Goal: Task Accomplishment & Management: Use online tool/utility

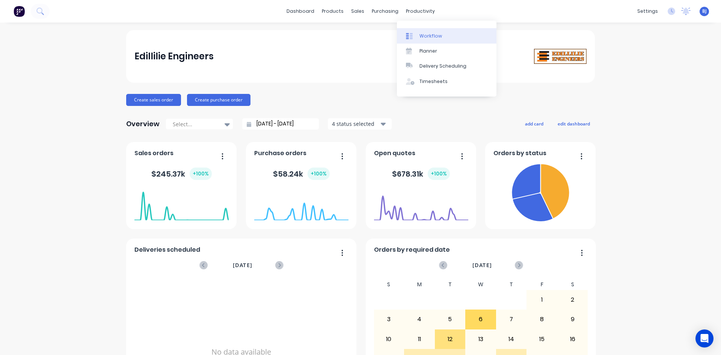
click at [410, 34] on icon at bounding box center [409, 36] width 7 height 7
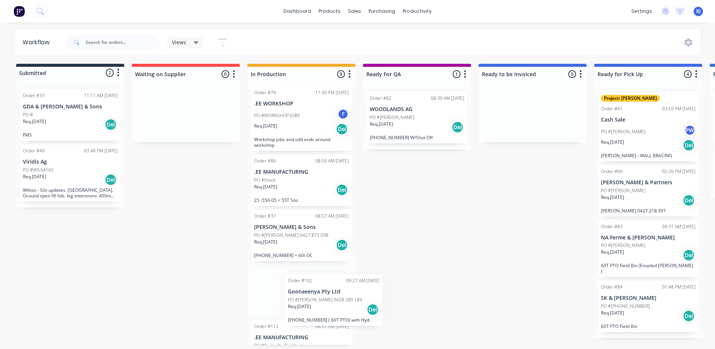
scroll to position [198, 0]
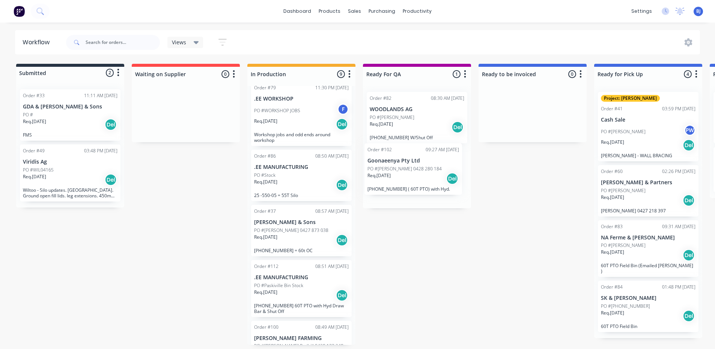
drag, startPoint x: 298, startPoint y: 298, endPoint x: 414, endPoint y: 172, distance: 171.1
click at [414, 172] on div "Submitted 2 Status colour #273444 hex #273444 Save Cancel Summaries Total order…" at bounding box center [511, 204] width 1034 height 281
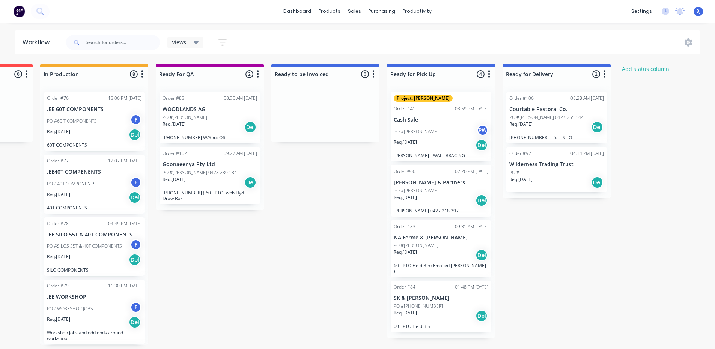
scroll to position [2, 217]
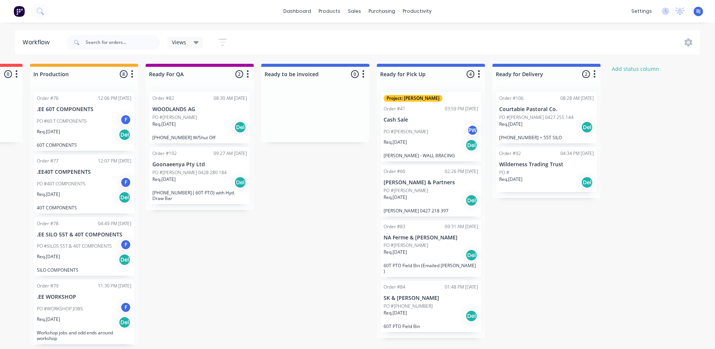
click at [542, 121] on div "Req. [DATE] Del" at bounding box center [546, 127] width 95 height 13
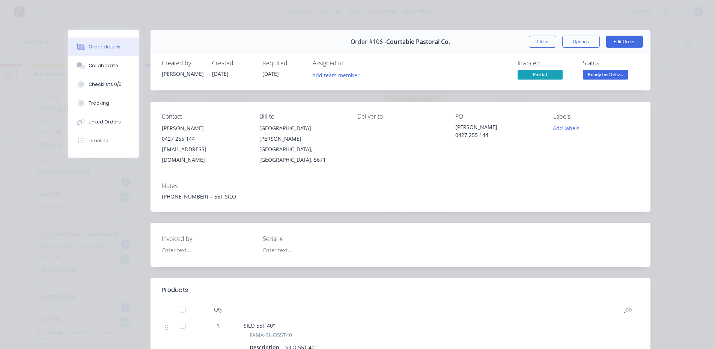
scroll to position [0, 0]
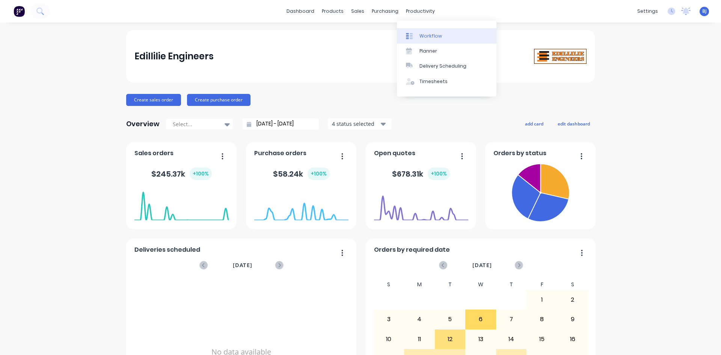
click at [423, 34] on div "Workflow" at bounding box center [430, 36] width 23 height 7
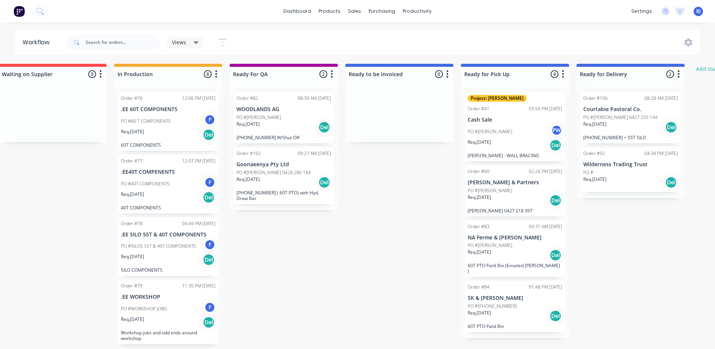
scroll to position [0, 136]
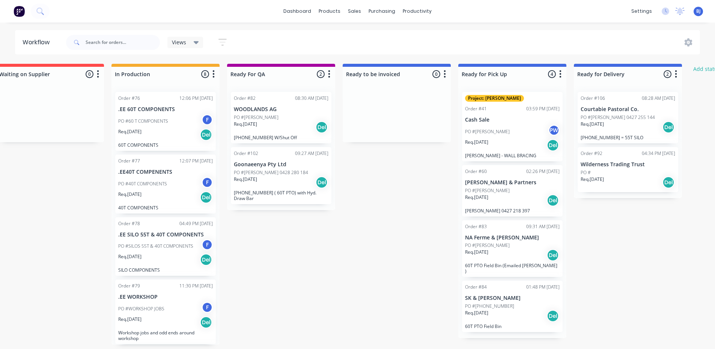
click at [636, 171] on div "PO #" at bounding box center [628, 172] width 95 height 7
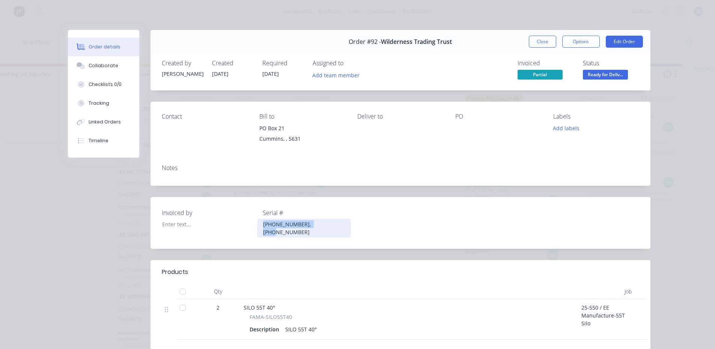
drag, startPoint x: 258, startPoint y: 225, endPoint x: 321, endPoint y: 229, distance: 62.8
click at [321, 232] on div "Invoiced by Serial # [PHONE_NUMBER], [PHONE_NUMBER]" at bounding box center [401, 223] width 500 height 52
copy div "[PHONE_NUMBER], [PHONE_NUMBER]"
click at [161, 176] on div "Notes" at bounding box center [401, 171] width 500 height 27
click at [162, 175] on div "Notes" at bounding box center [401, 171] width 500 height 27
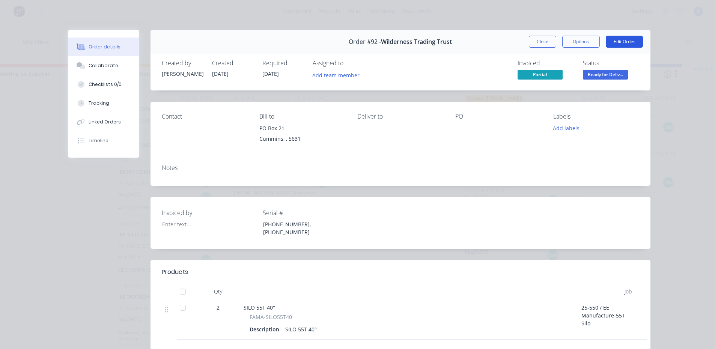
click at [617, 42] on button "Edit Order" at bounding box center [624, 42] width 37 height 12
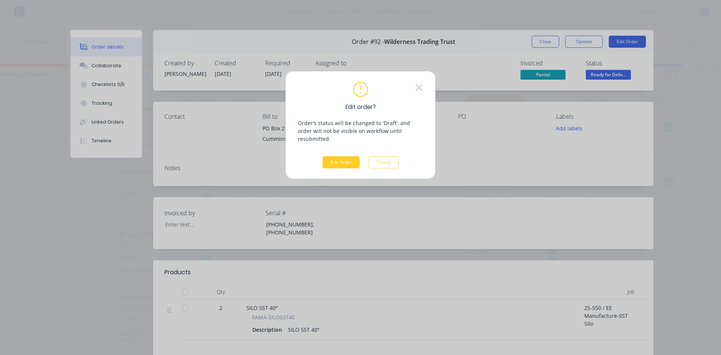
click at [341, 156] on button "Edit Order" at bounding box center [340, 162] width 37 height 12
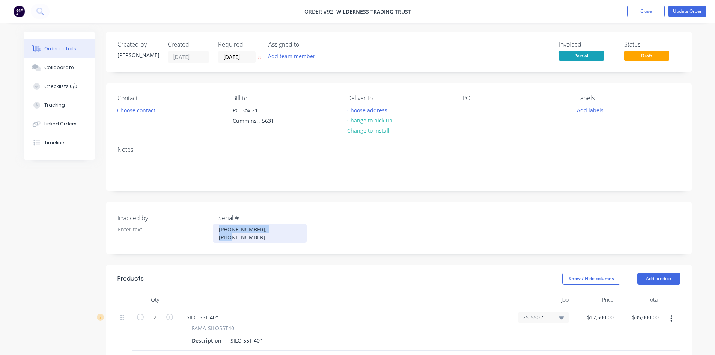
drag, startPoint x: 219, startPoint y: 230, endPoint x: 271, endPoint y: 233, distance: 51.9
click at [283, 238] on div "Invoiced by Serial # [PHONE_NUMBER], [PHONE_NUMBER]" at bounding box center [399, 228] width 586 height 52
copy div "[PHONE_NUMBER], [PHONE_NUMBER]"
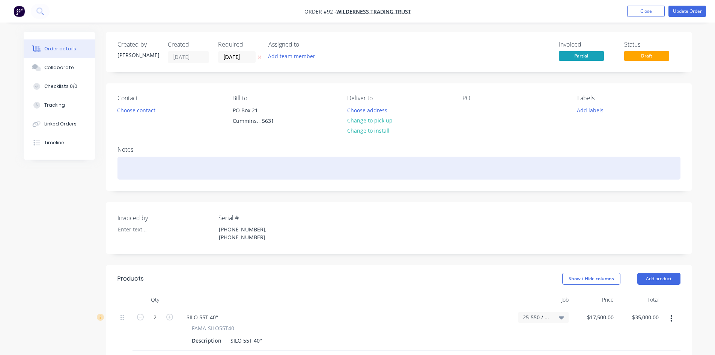
click at [123, 169] on div at bounding box center [398, 168] width 563 height 23
paste div
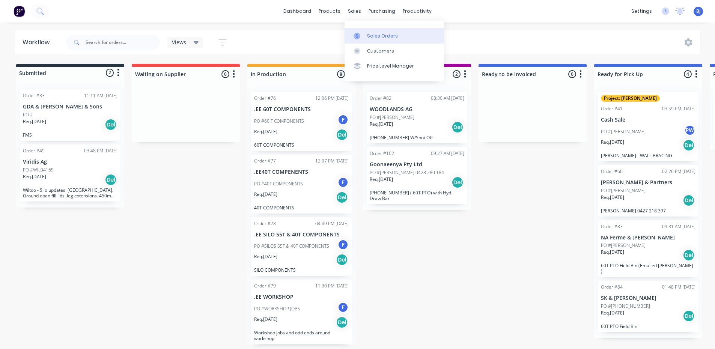
click at [360, 36] on icon at bounding box center [357, 36] width 7 height 7
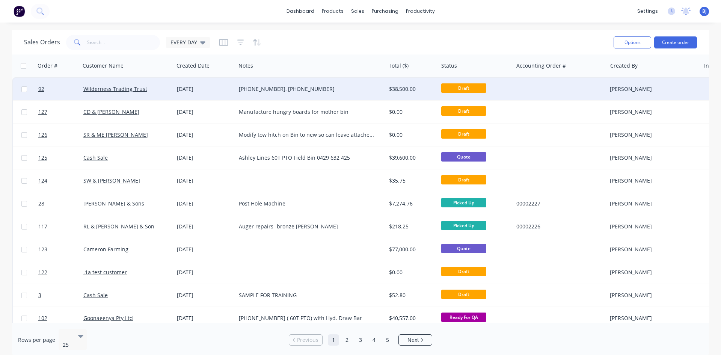
click at [277, 86] on div "[PHONE_NUMBER], [PHONE_NUMBER]" at bounding box center [307, 89] width 137 height 8
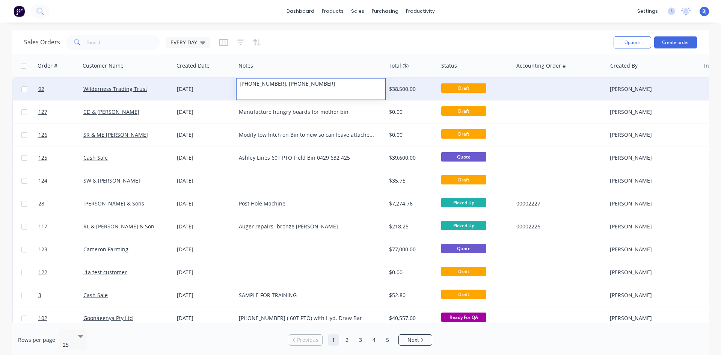
click at [175, 90] on div "[DATE]" at bounding box center [205, 89] width 62 height 23
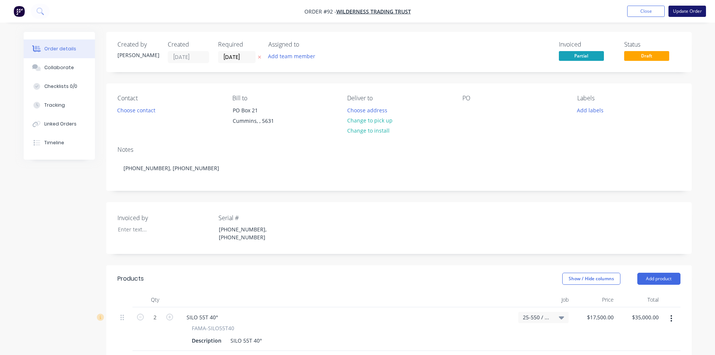
click at [687, 11] on button "Update Order" at bounding box center [688, 11] width 38 height 11
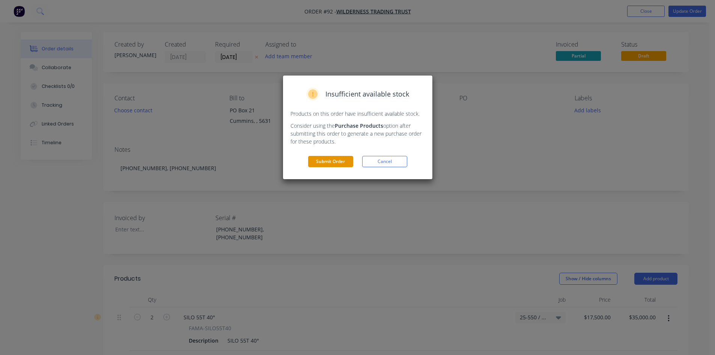
click at [340, 160] on button "Submit Order" at bounding box center [330, 161] width 45 height 11
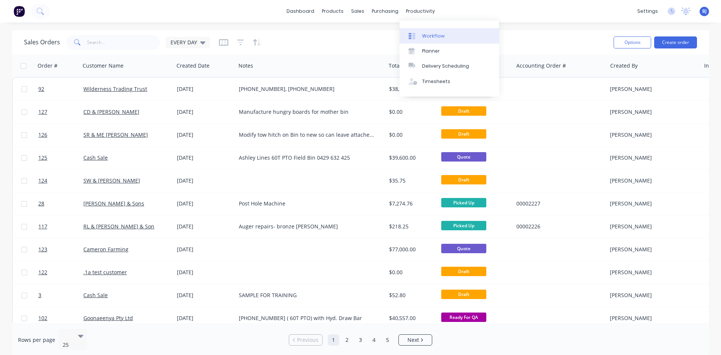
click at [430, 33] on div "Workflow" at bounding box center [433, 36] width 23 height 7
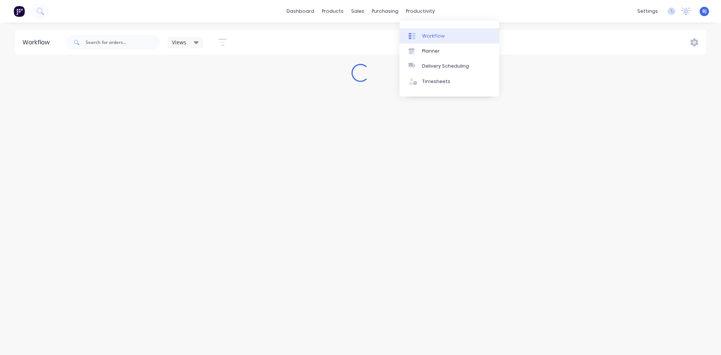
click at [414, 35] on icon at bounding box center [413, 36] width 3 height 6
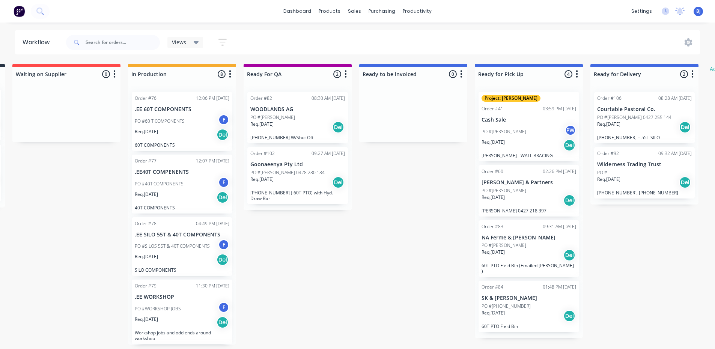
scroll to position [0, 136]
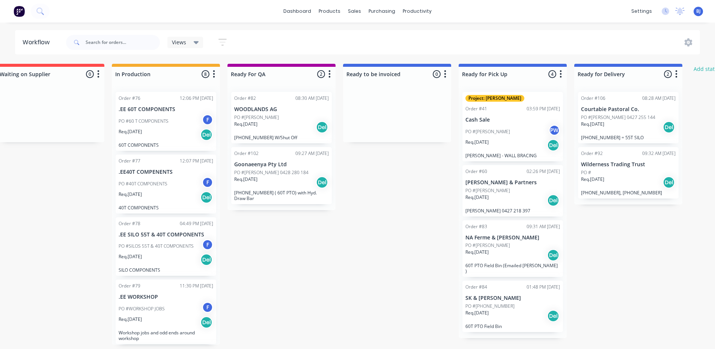
click at [634, 182] on div "Req. [DATE] Del" at bounding box center [628, 182] width 95 height 13
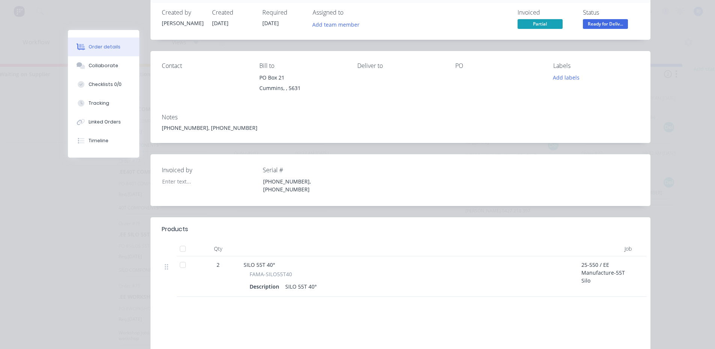
scroll to position [38, 0]
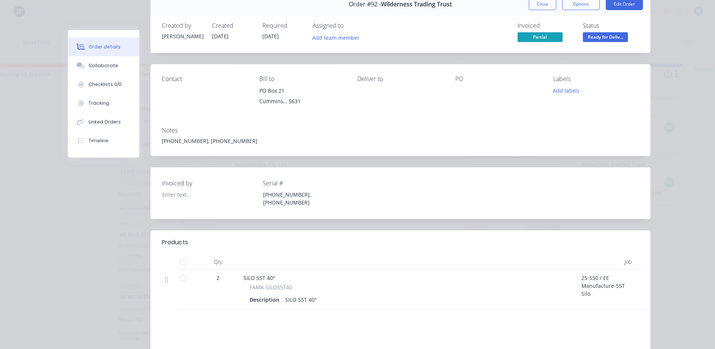
click at [218, 140] on div "[PHONE_NUMBER], [PHONE_NUMBER]" at bounding box center [400, 141] width 477 height 8
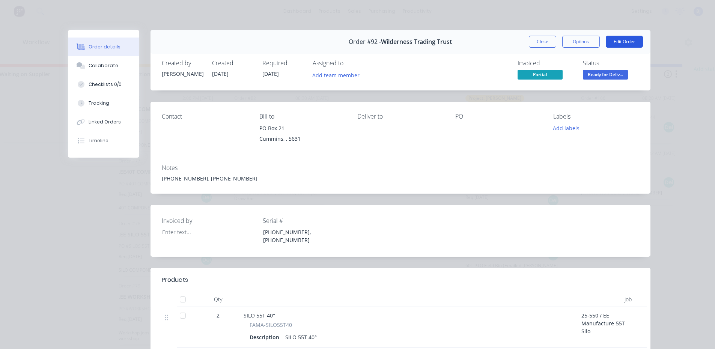
click at [623, 41] on button "Edit Order" at bounding box center [624, 42] width 37 height 12
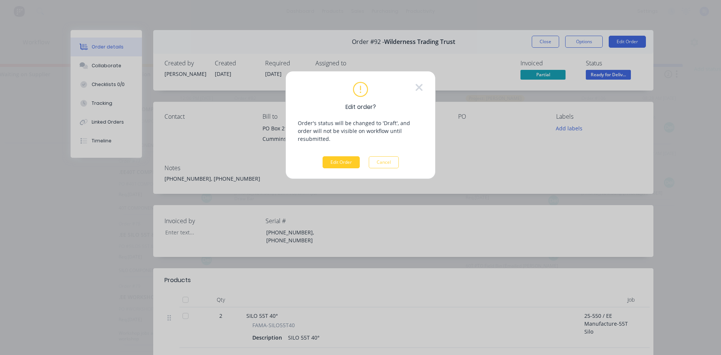
click at [339, 157] on button "Edit Order" at bounding box center [340, 162] width 37 height 12
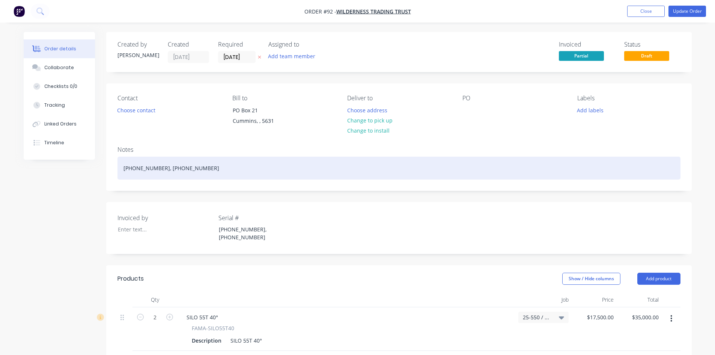
click at [178, 168] on div "[PHONE_NUMBER], [PHONE_NUMBER]" at bounding box center [398, 168] width 563 height 23
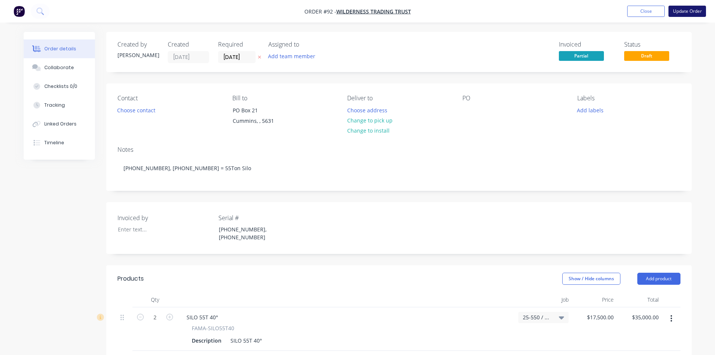
click at [694, 9] on button "Update Order" at bounding box center [688, 11] width 38 height 11
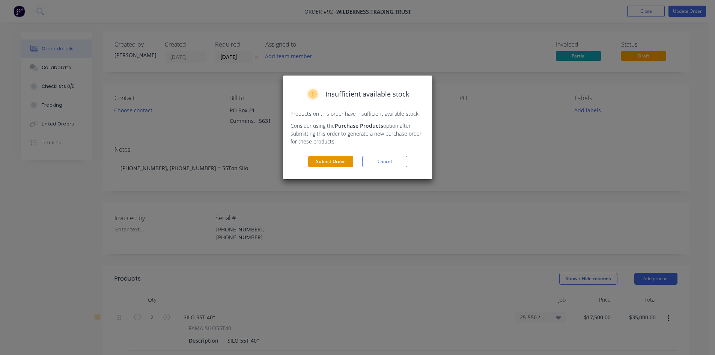
click at [348, 163] on button "Submit Order" at bounding box center [330, 161] width 45 height 11
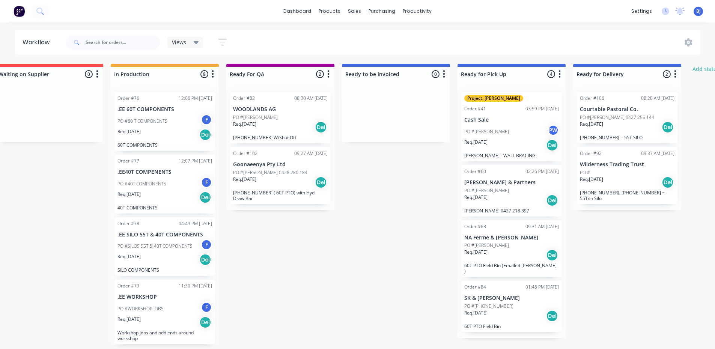
scroll to position [0, 151]
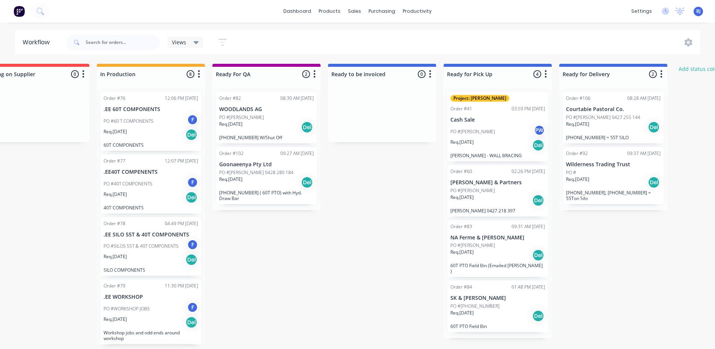
click at [488, 193] on div "PO #[PERSON_NAME]" at bounding box center [497, 190] width 95 height 7
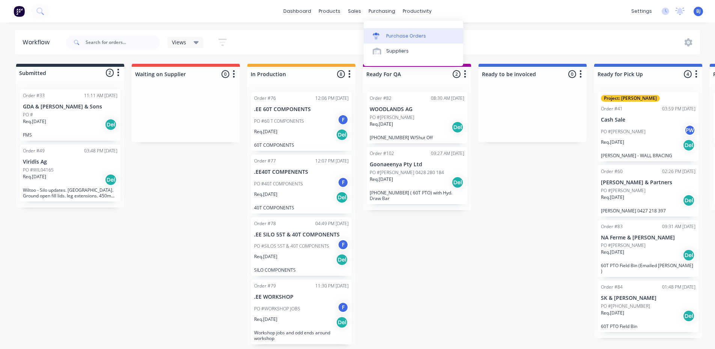
click at [380, 36] on div at bounding box center [378, 36] width 11 height 7
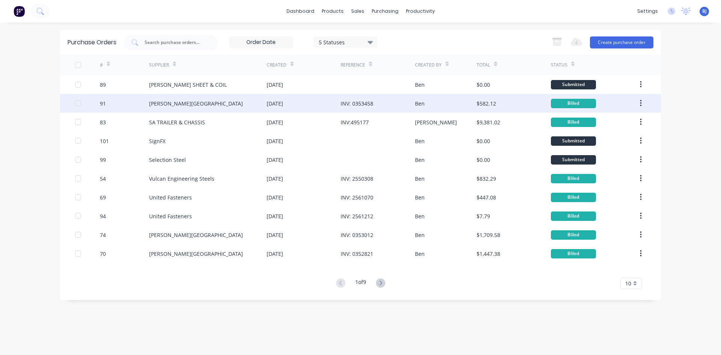
click at [417, 104] on div "Ben" at bounding box center [420, 103] width 10 height 8
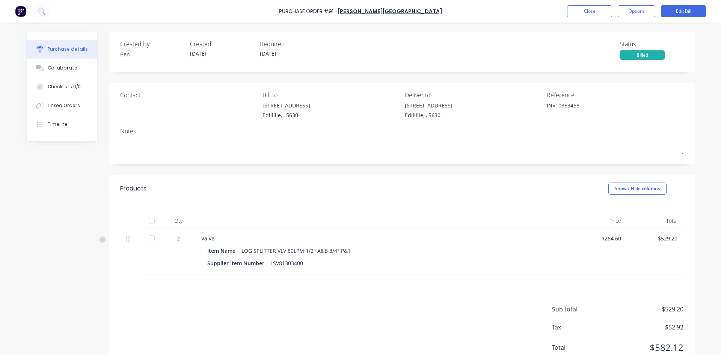
drag, startPoint x: 151, startPoint y: 221, endPoint x: 158, endPoint y: 211, distance: 12.5
click at [152, 221] on div at bounding box center [151, 220] width 15 height 15
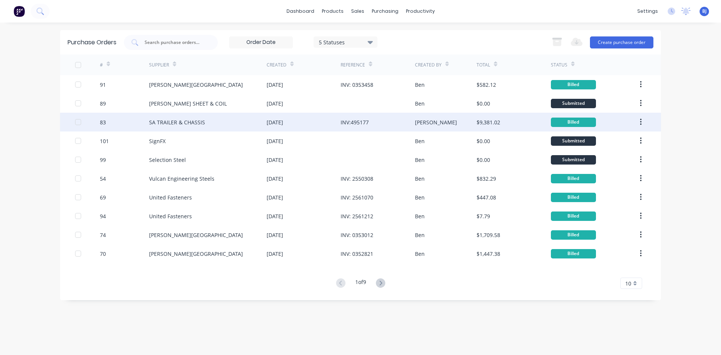
click at [363, 123] on div "INV:495177" at bounding box center [354, 122] width 28 height 8
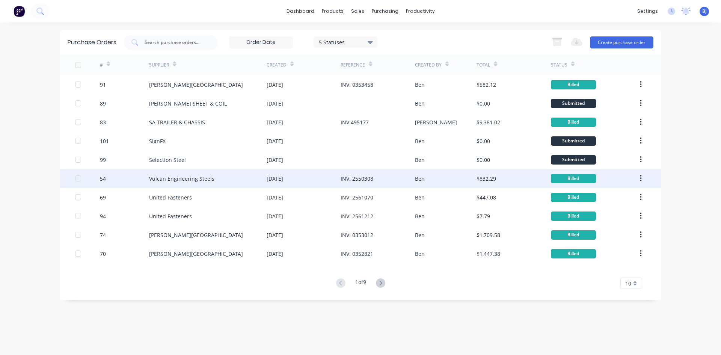
click at [264, 178] on div "Vulcan Engineering Steels" at bounding box center [207, 178] width 117 height 19
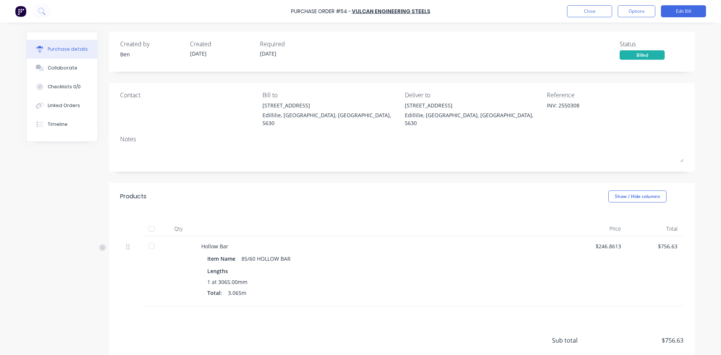
drag, startPoint x: 150, startPoint y: 220, endPoint x: 169, endPoint y: 195, distance: 31.9
click at [150, 221] on div at bounding box center [151, 228] width 15 height 15
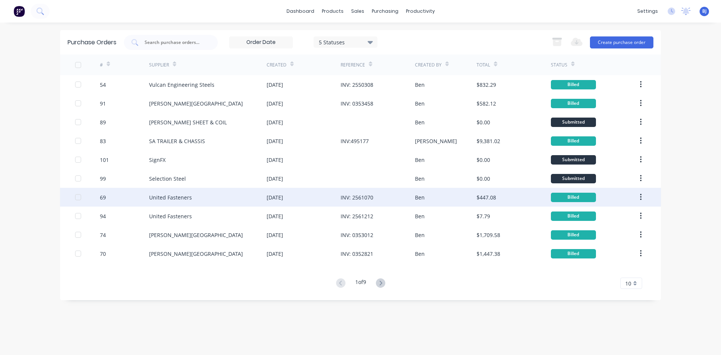
click at [282, 196] on div "[DATE]" at bounding box center [275, 197] width 17 height 8
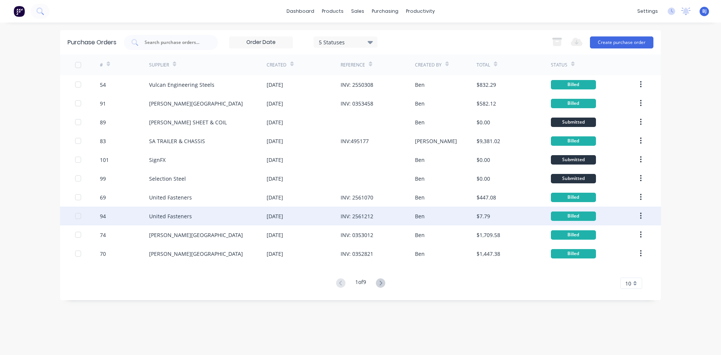
click at [270, 216] on div "[DATE]" at bounding box center [275, 216] width 17 height 8
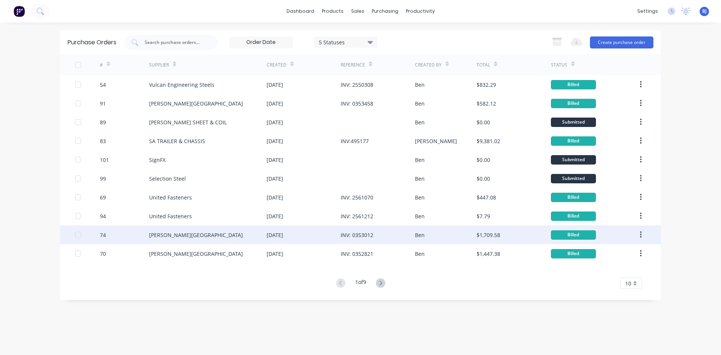
click at [232, 242] on div "[PERSON_NAME][GEOGRAPHIC_DATA]" at bounding box center [207, 234] width 117 height 19
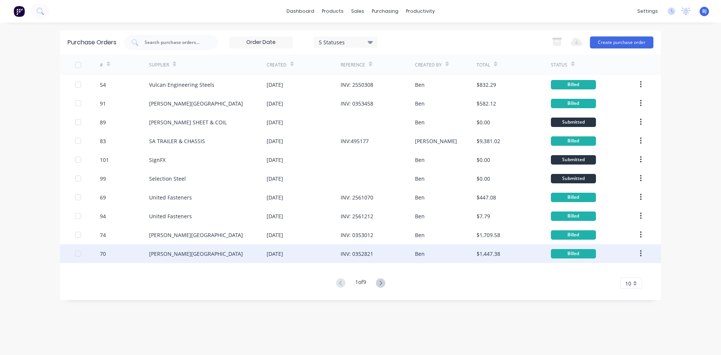
click at [264, 258] on div "[PERSON_NAME][GEOGRAPHIC_DATA]" at bounding box center [207, 253] width 117 height 19
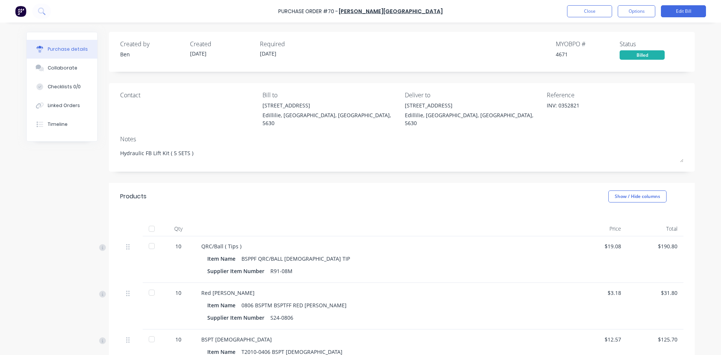
drag, startPoint x: 149, startPoint y: 220, endPoint x: 152, endPoint y: 217, distance: 4.8
click at [149, 221] on div at bounding box center [151, 228] width 15 height 15
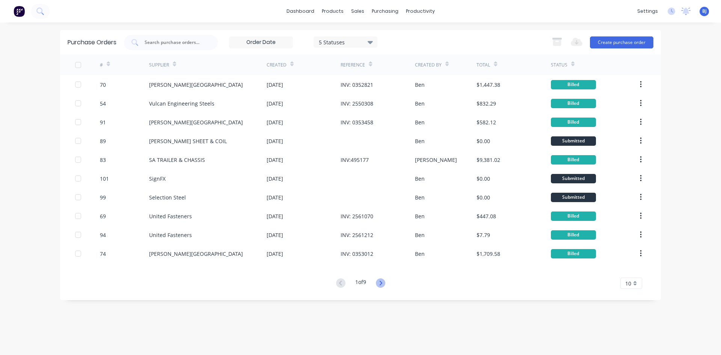
click at [380, 281] on icon at bounding box center [380, 282] width 9 height 9
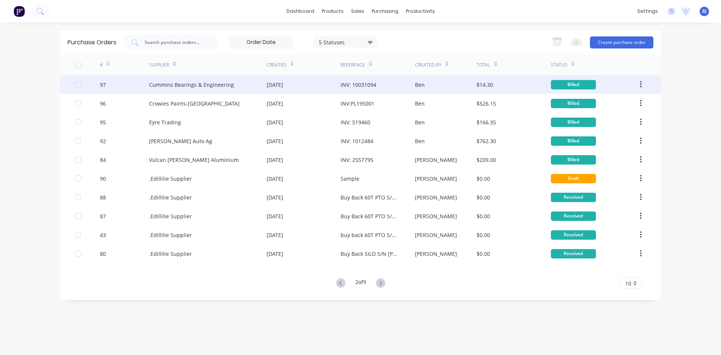
click at [274, 85] on div "[DATE]" at bounding box center [275, 85] width 17 height 8
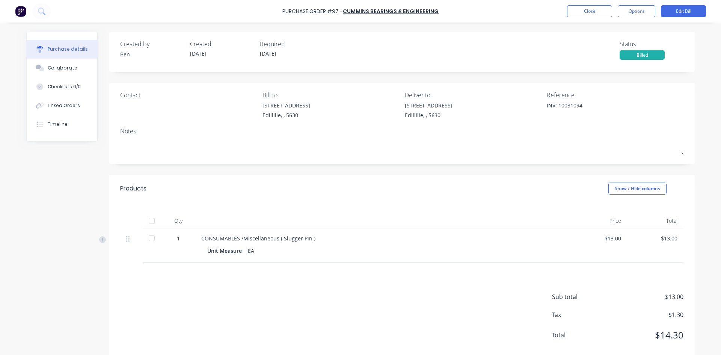
click at [150, 220] on div at bounding box center [151, 220] width 15 height 15
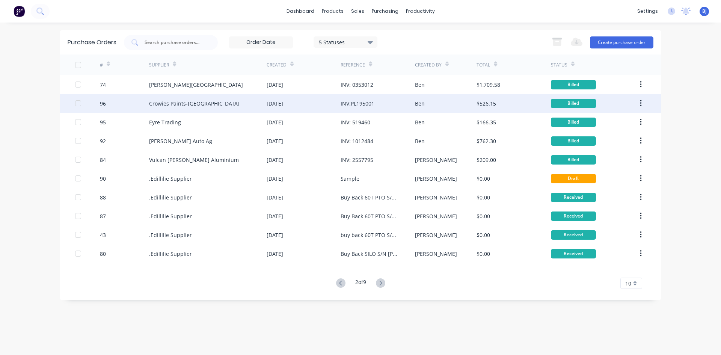
click at [278, 105] on div "[DATE]" at bounding box center [275, 103] width 17 height 8
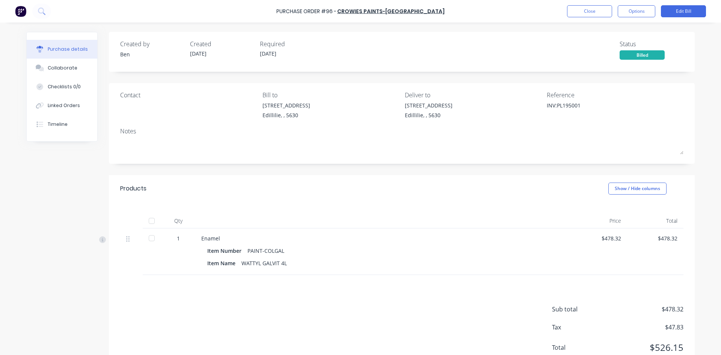
click at [149, 220] on div at bounding box center [151, 220] width 15 height 15
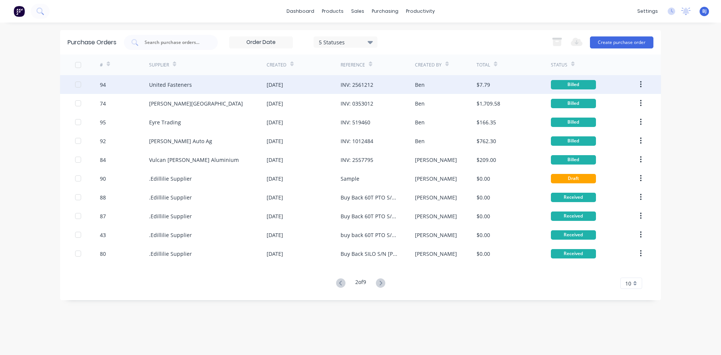
click at [283, 82] on div "[DATE]" at bounding box center [275, 85] width 17 height 8
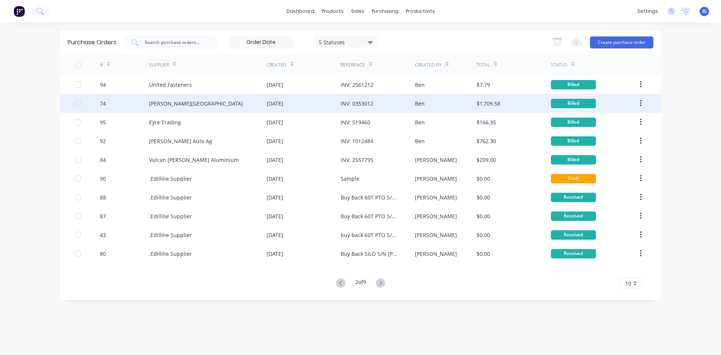
click at [218, 108] on div "[PERSON_NAME][GEOGRAPHIC_DATA]" at bounding box center [207, 103] width 117 height 19
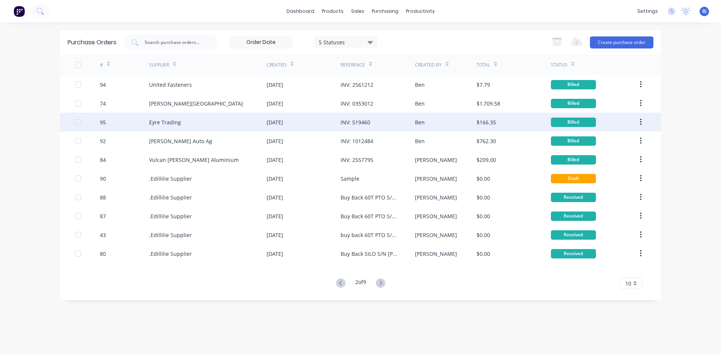
click at [166, 122] on div "Eyre Trading" at bounding box center [165, 122] width 32 height 8
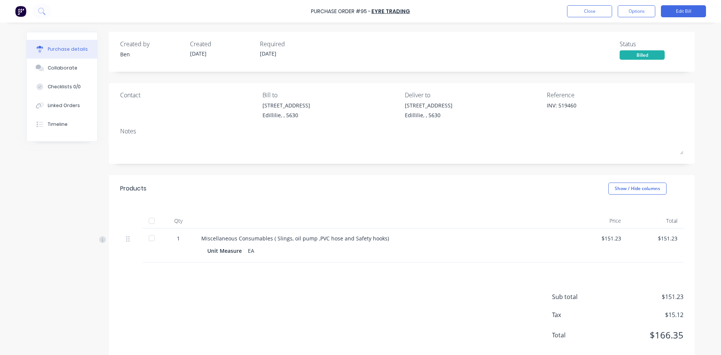
click at [148, 220] on div at bounding box center [151, 220] width 15 height 15
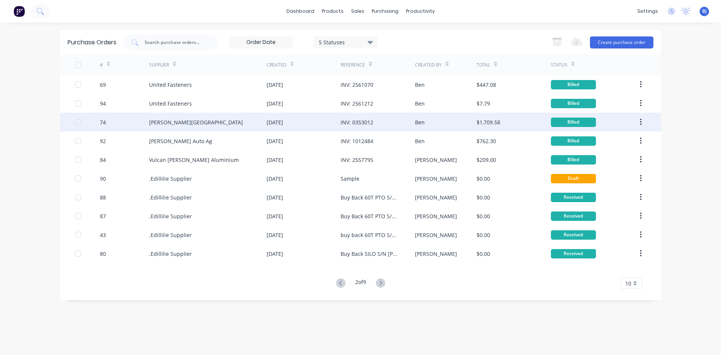
click at [212, 121] on div "[PERSON_NAME][GEOGRAPHIC_DATA]" at bounding box center [207, 122] width 117 height 19
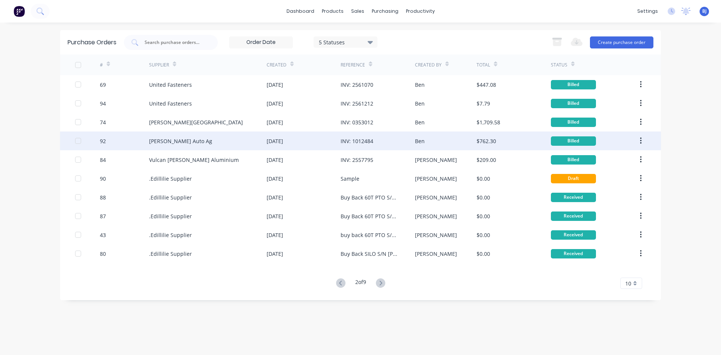
click at [193, 138] on div "[PERSON_NAME] Auto Ag" at bounding box center [180, 141] width 63 height 8
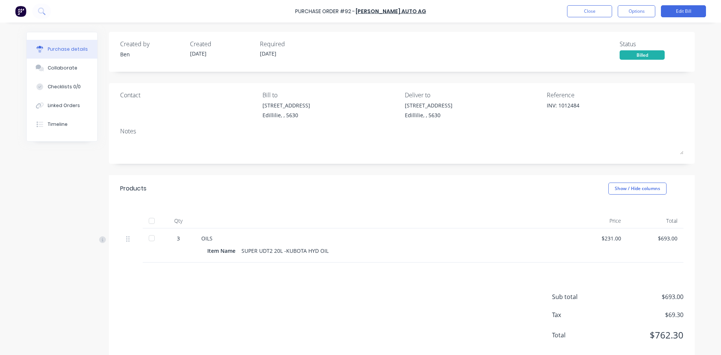
click at [149, 223] on div at bounding box center [151, 220] width 15 height 15
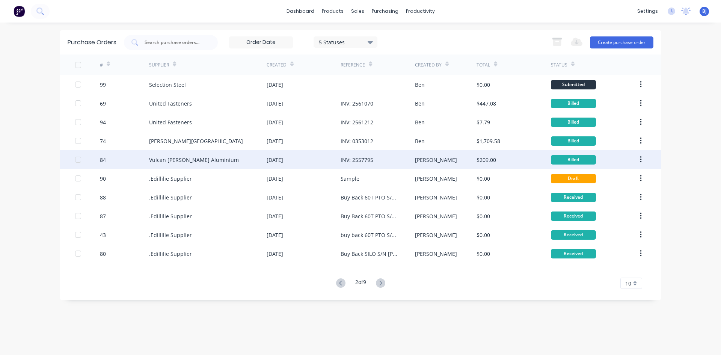
click at [131, 160] on div "84" at bounding box center [125, 159] width 50 height 19
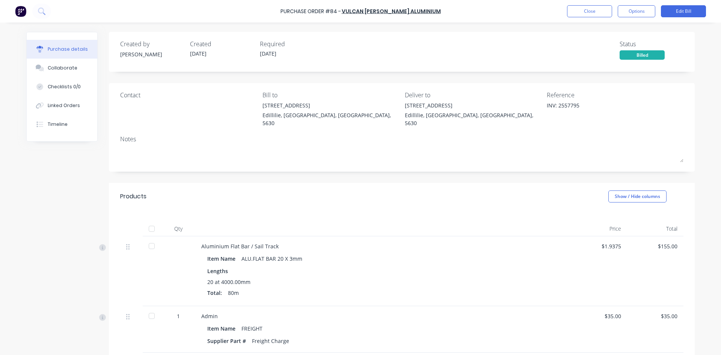
click at [148, 221] on div at bounding box center [151, 228] width 15 height 15
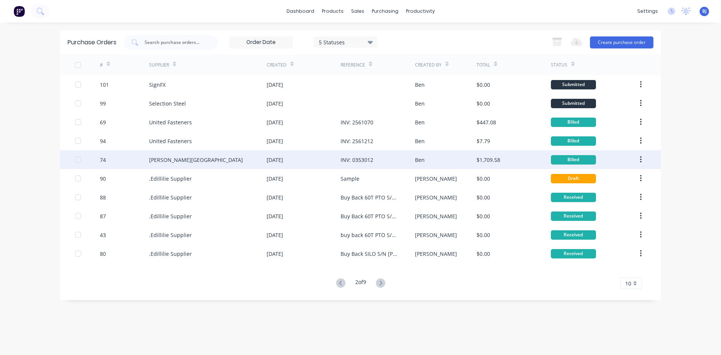
click at [178, 162] on div "[PERSON_NAME][GEOGRAPHIC_DATA]" at bounding box center [196, 160] width 94 height 8
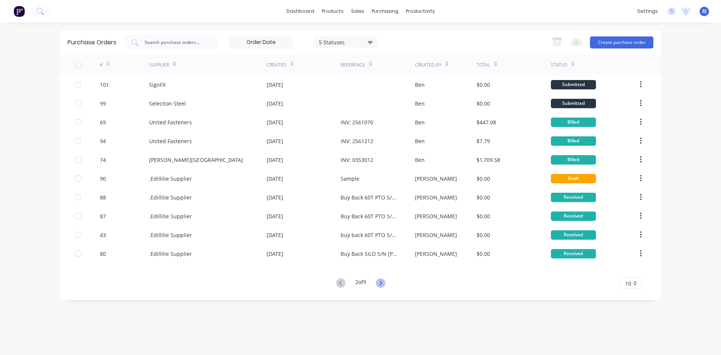
click at [381, 284] on icon at bounding box center [380, 282] width 9 height 9
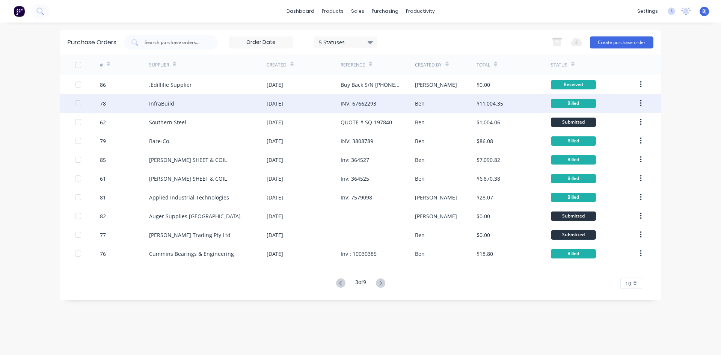
click at [309, 102] on div "[DATE]" at bounding box center [304, 103] width 74 height 19
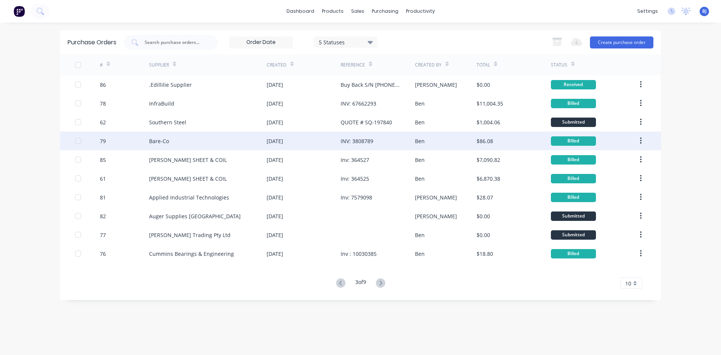
click at [259, 141] on div "Bare-Co" at bounding box center [207, 140] width 117 height 19
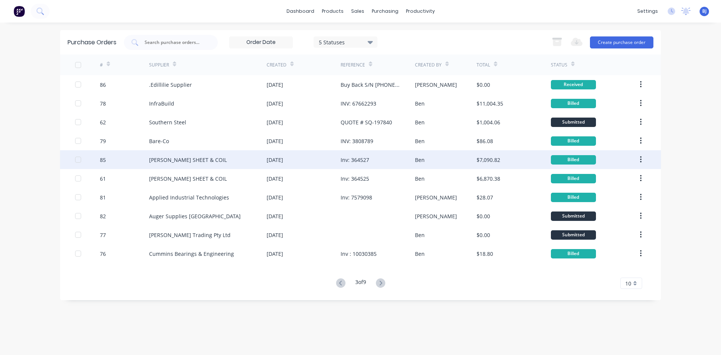
click at [268, 162] on div "[DATE]" at bounding box center [275, 160] width 17 height 8
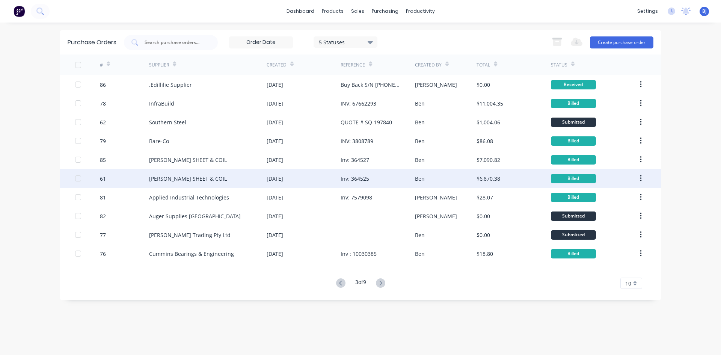
click at [232, 180] on div "[PERSON_NAME] SHEET & COIL" at bounding box center [207, 178] width 117 height 19
click at [251, 181] on div "[PERSON_NAME] SHEET & COIL" at bounding box center [207, 178] width 117 height 19
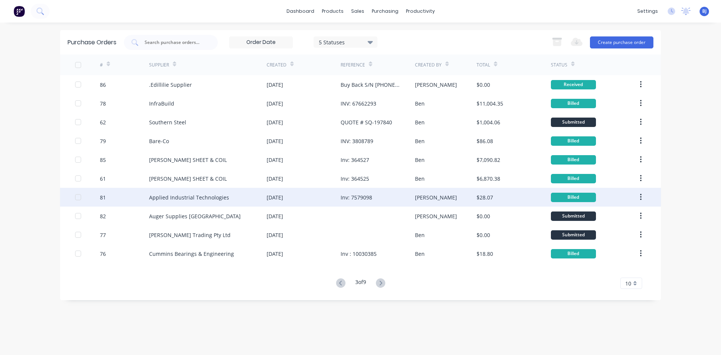
click at [275, 195] on div "[DATE]" at bounding box center [275, 197] width 17 height 8
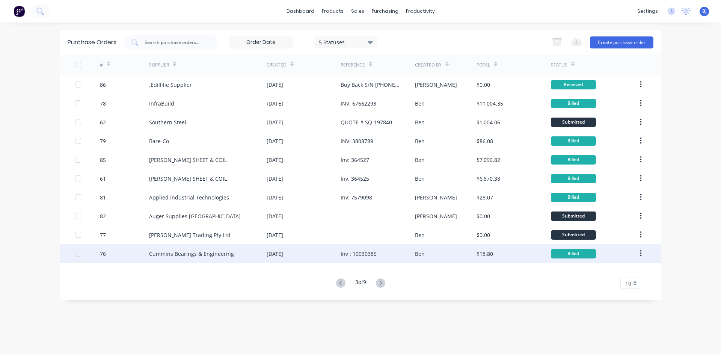
click at [283, 255] on div "[DATE]" at bounding box center [275, 254] width 17 height 8
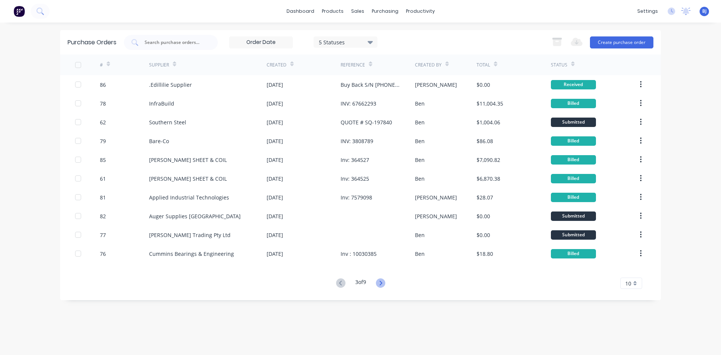
click at [382, 283] on icon at bounding box center [380, 282] width 9 height 9
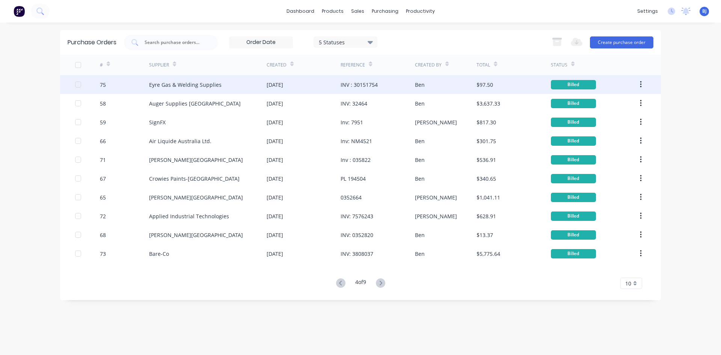
click at [311, 86] on div "[DATE]" at bounding box center [304, 84] width 74 height 19
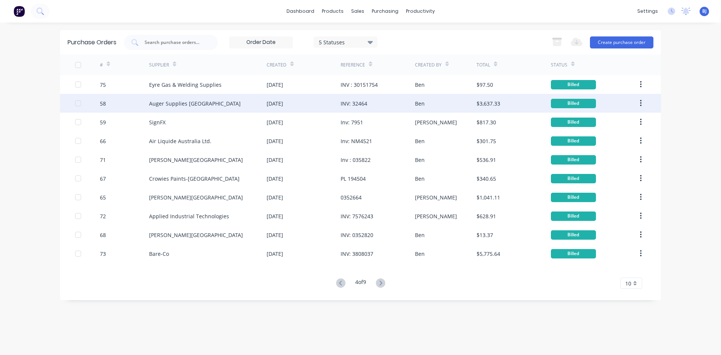
click at [265, 100] on div "Auger Supplies [GEOGRAPHIC_DATA]" at bounding box center [207, 103] width 117 height 19
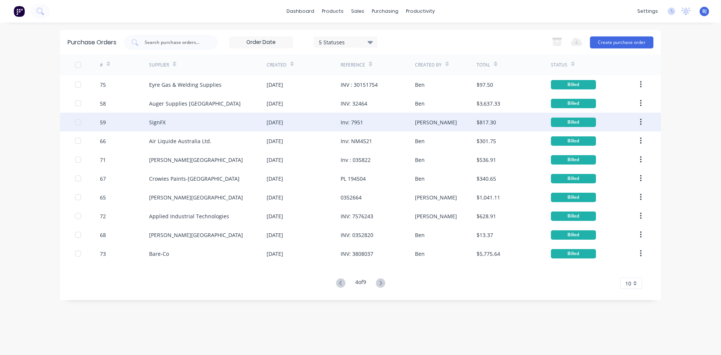
click at [300, 123] on div "[DATE]" at bounding box center [304, 122] width 74 height 19
click at [250, 123] on div "SignFX" at bounding box center [207, 122] width 117 height 19
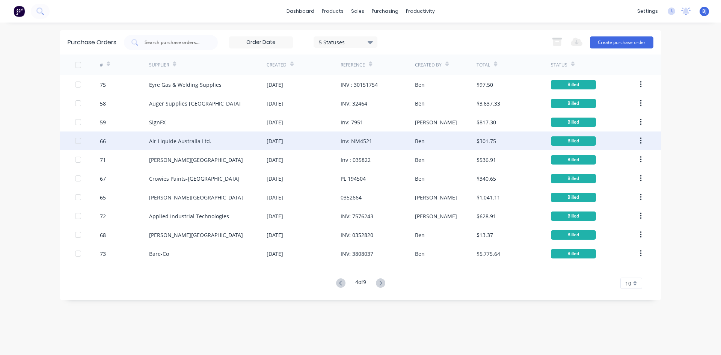
click at [311, 140] on div "[DATE]" at bounding box center [304, 140] width 74 height 19
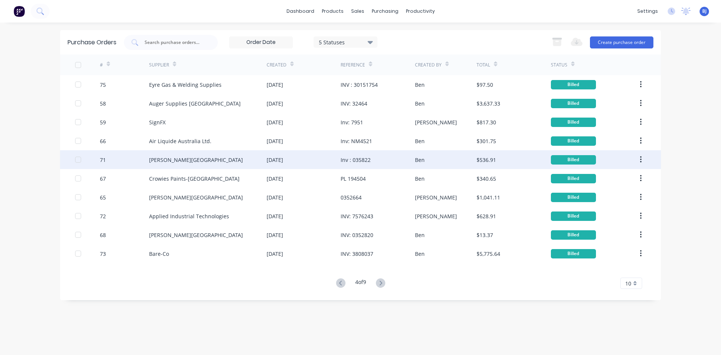
click at [258, 163] on div "[PERSON_NAME][GEOGRAPHIC_DATA]" at bounding box center [207, 159] width 117 height 19
click at [277, 157] on div "[DATE]" at bounding box center [275, 160] width 17 height 8
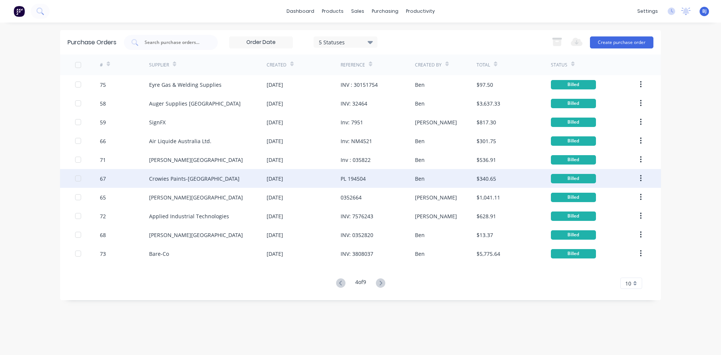
click at [266, 184] on div "Crowies Paints-[GEOGRAPHIC_DATA]" at bounding box center [207, 178] width 117 height 19
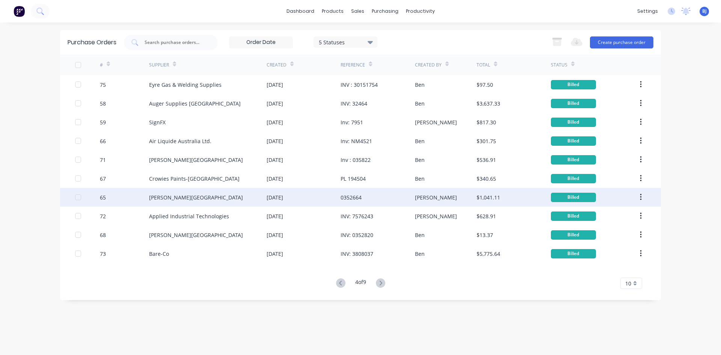
click at [277, 196] on div "[DATE]" at bounding box center [275, 197] width 17 height 8
click at [283, 198] on div "[DATE]" at bounding box center [275, 197] width 17 height 8
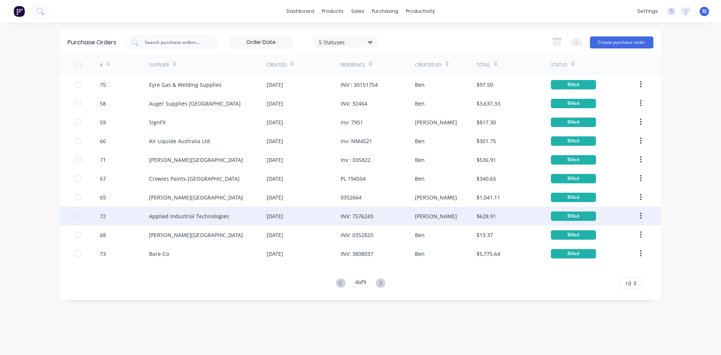
click at [279, 218] on div "[DATE]" at bounding box center [275, 216] width 17 height 8
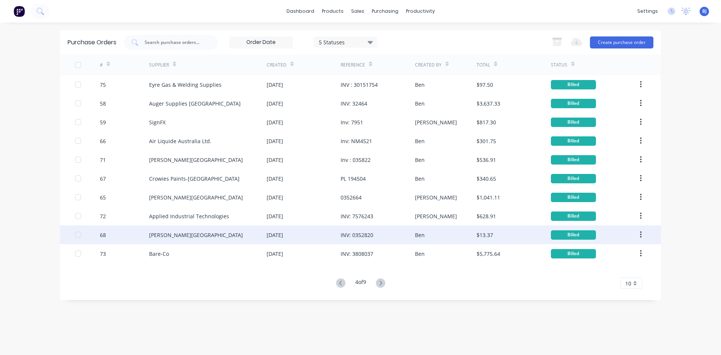
click at [276, 233] on div "[DATE]" at bounding box center [275, 235] width 17 height 8
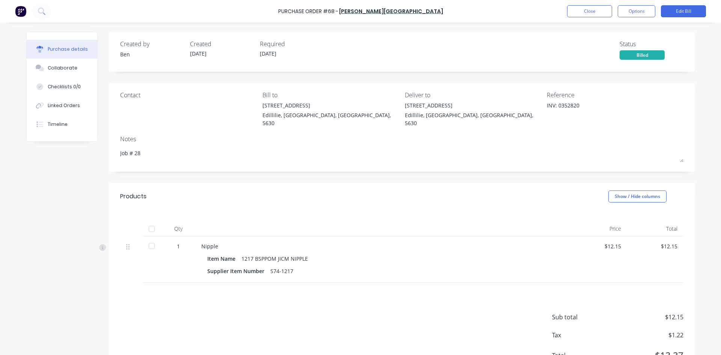
click at [151, 221] on div at bounding box center [151, 228] width 15 height 15
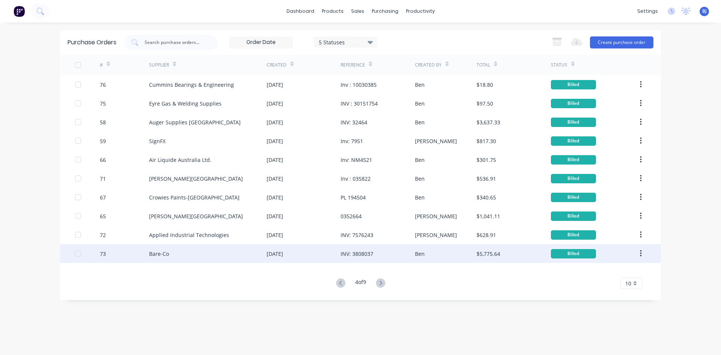
click at [283, 254] on div "[DATE]" at bounding box center [275, 254] width 17 height 8
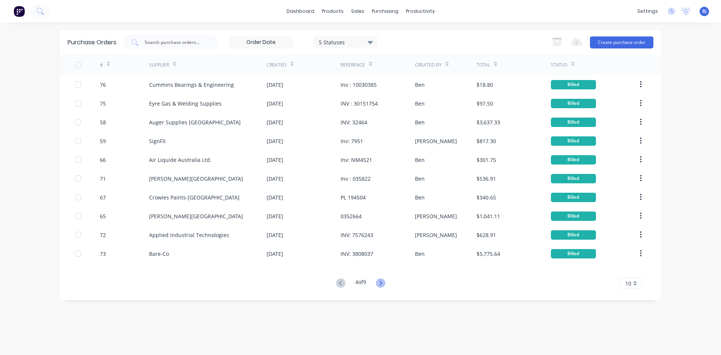
click at [383, 283] on icon at bounding box center [380, 282] width 9 height 9
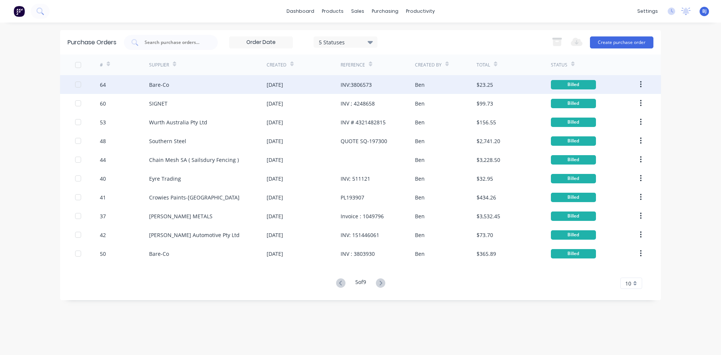
click at [354, 86] on div "INV:3806573" at bounding box center [355, 85] width 31 height 8
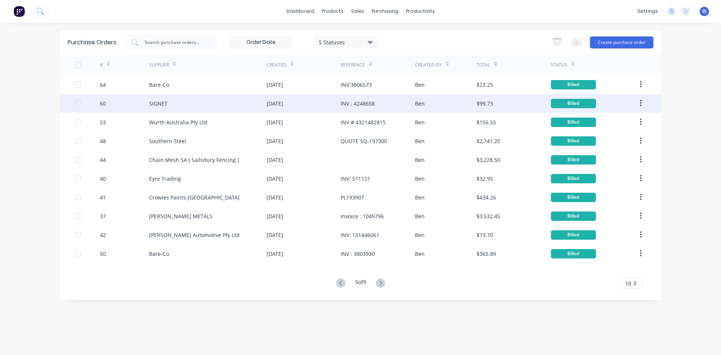
click at [333, 105] on div "[DATE]" at bounding box center [304, 103] width 74 height 19
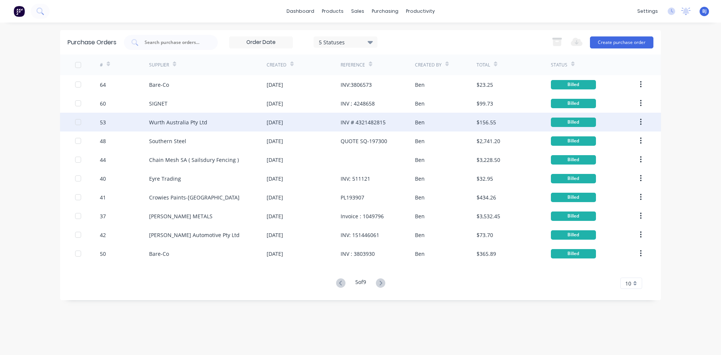
click at [333, 125] on div "[DATE]" at bounding box center [304, 122] width 74 height 19
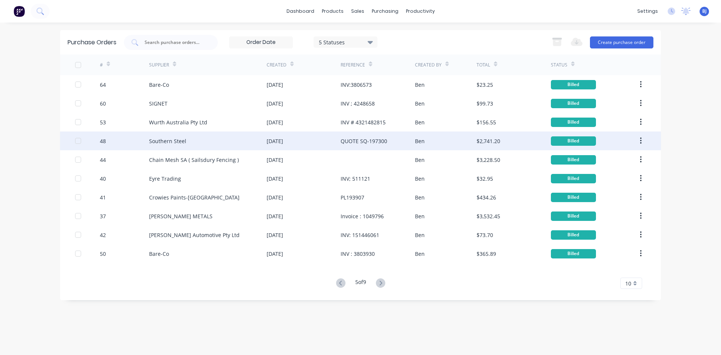
click at [350, 142] on div "QUOTE SQ-197300" at bounding box center [363, 141] width 47 height 8
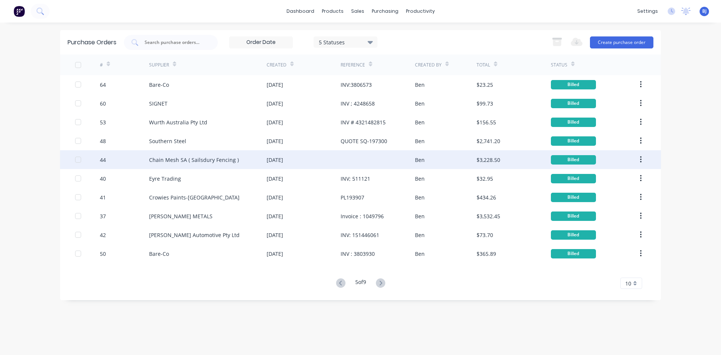
click at [349, 161] on div at bounding box center [377, 159] width 74 height 19
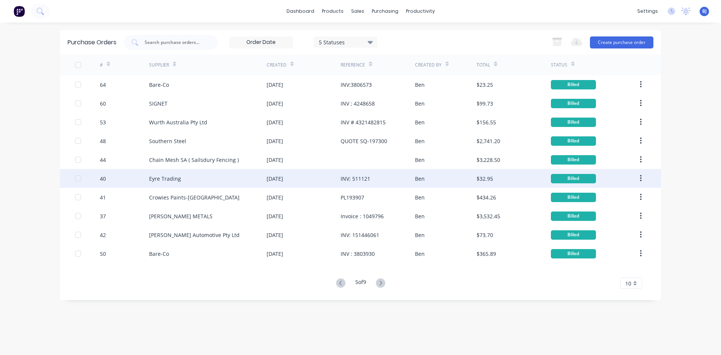
click at [343, 181] on div "INV; 511121" at bounding box center [355, 179] width 30 height 8
click at [318, 182] on div "[DATE]" at bounding box center [304, 178] width 74 height 19
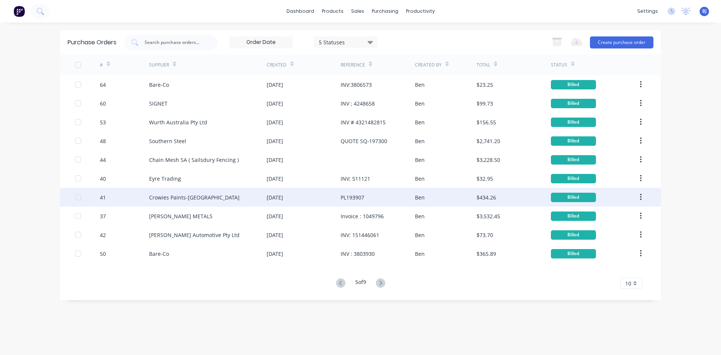
click at [318, 204] on div "[DATE]" at bounding box center [304, 197] width 74 height 19
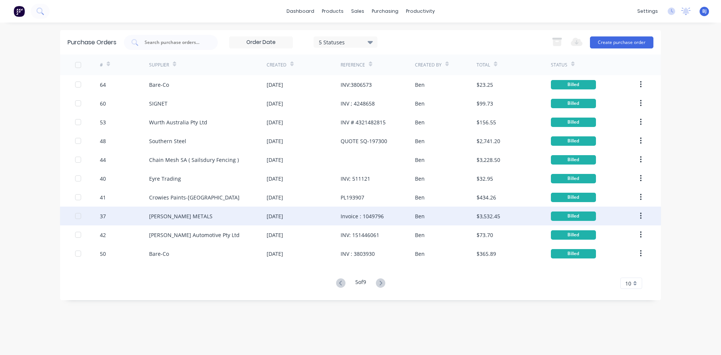
click at [339, 219] on div "[DATE]" at bounding box center [304, 215] width 74 height 19
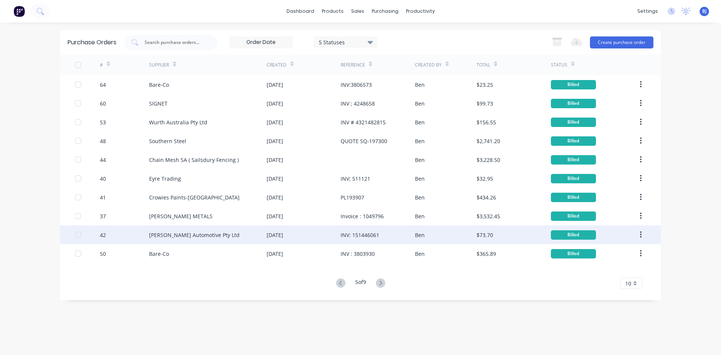
click at [340, 234] on div "[DATE]" at bounding box center [304, 234] width 74 height 19
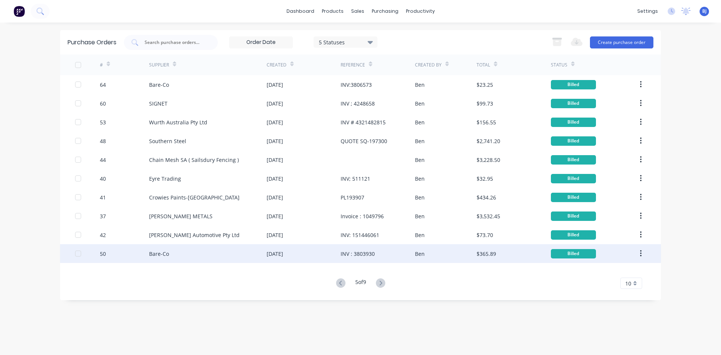
click at [353, 255] on div "INV : 3803930" at bounding box center [357, 254] width 34 height 8
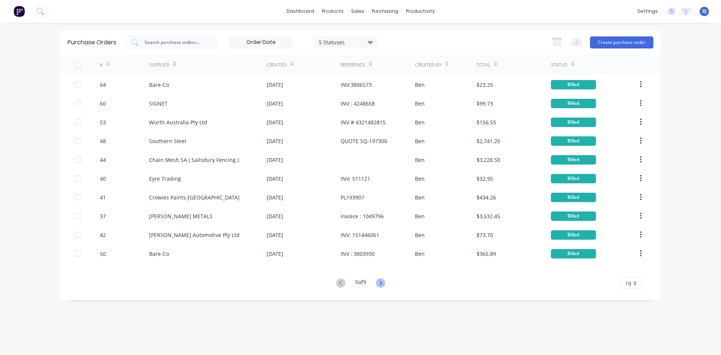
click at [380, 283] on icon at bounding box center [380, 282] width 9 height 9
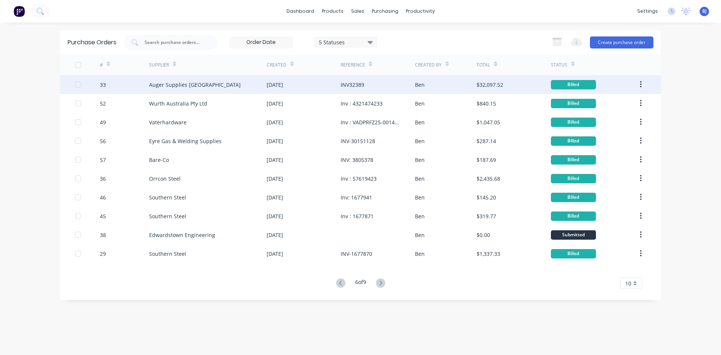
click at [353, 86] on div "INV32389" at bounding box center [352, 85] width 24 height 8
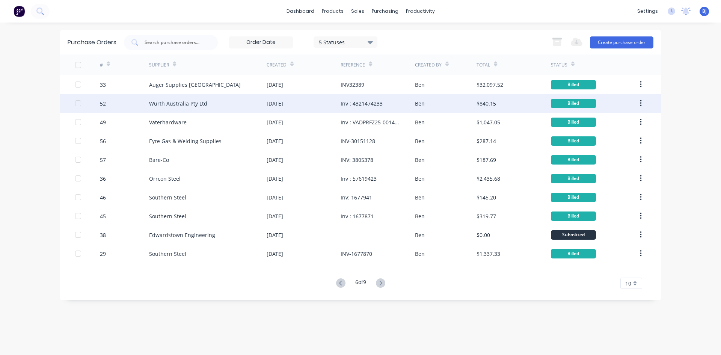
click at [355, 104] on div "Inv : 4321474233" at bounding box center [361, 103] width 42 height 8
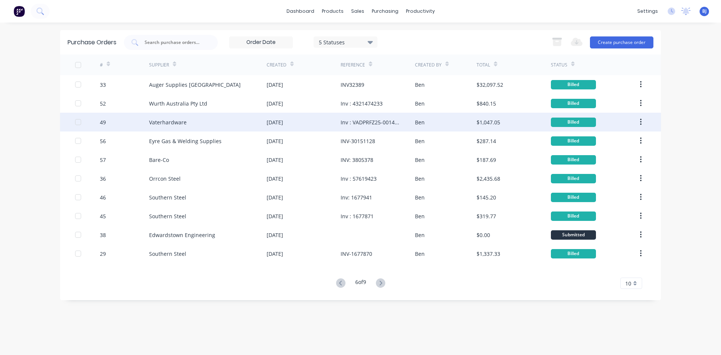
click at [354, 119] on div "Inv : VADPRFZ25-001459" at bounding box center [369, 122] width 59 height 8
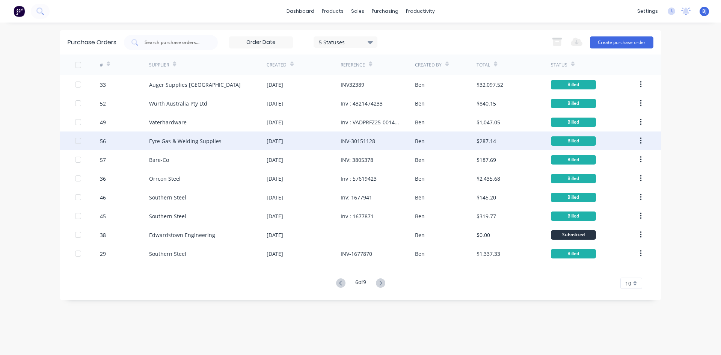
click at [335, 146] on div "[DATE]" at bounding box center [304, 140] width 74 height 19
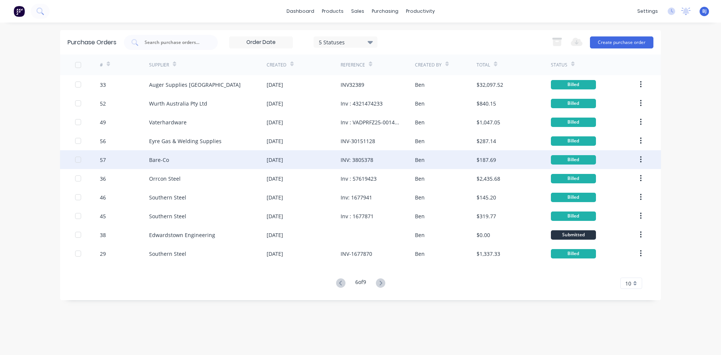
click at [283, 162] on div "[DATE]" at bounding box center [275, 160] width 17 height 8
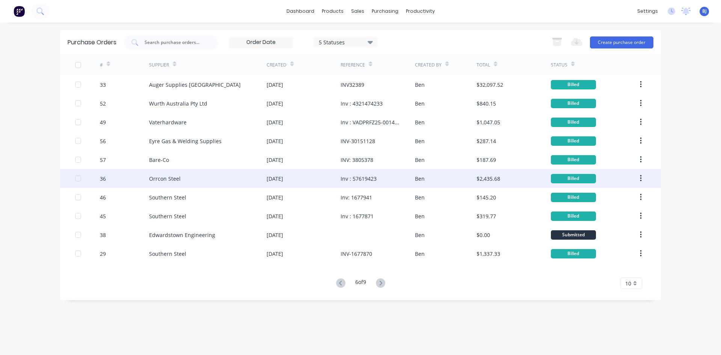
click at [327, 182] on div "[DATE]" at bounding box center [304, 178] width 74 height 19
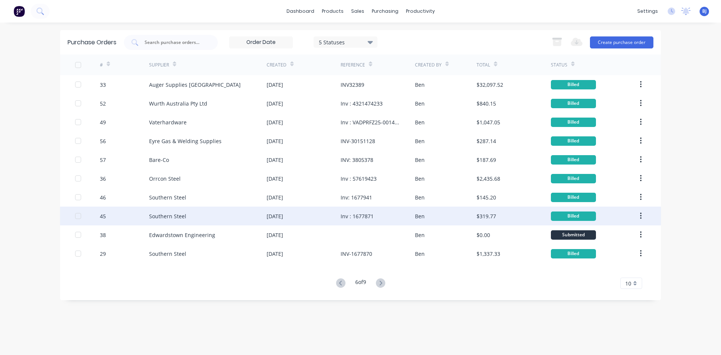
click at [223, 221] on div "Southern Steel" at bounding box center [207, 215] width 117 height 19
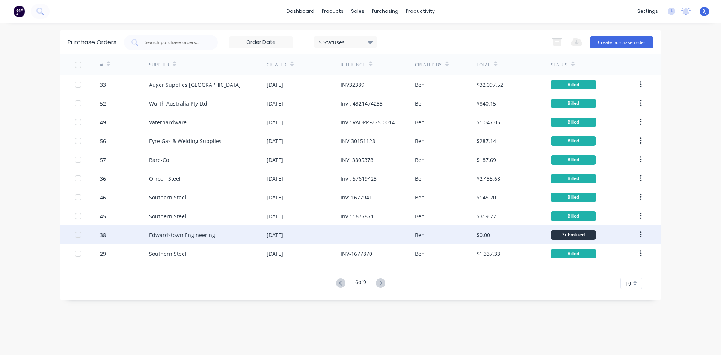
click at [193, 239] on div "Edwardstown Engineering" at bounding box center [207, 234] width 117 height 19
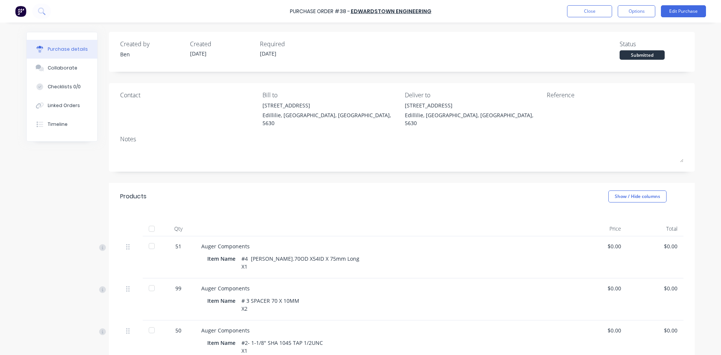
click at [147, 221] on div at bounding box center [151, 228] width 15 height 15
click at [149, 221] on div at bounding box center [151, 228] width 15 height 15
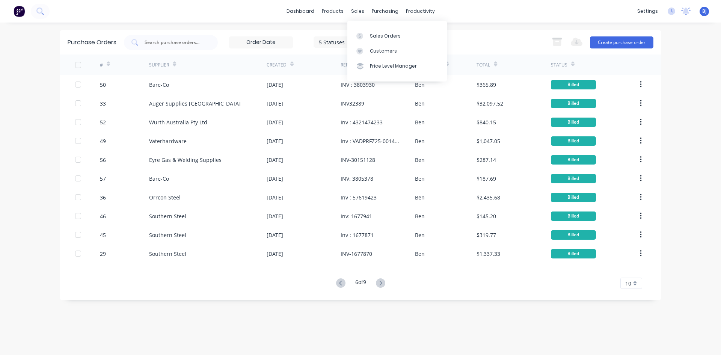
drag, startPoint x: 356, startPoint y: 15, endPoint x: 358, endPoint y: 19, distance: 4.5
click at [356, 15] on div "sales" at bounding box center [357, 11] width 21 height 11
click at [364, 36] on div at bounding box center [361, 36] width 11 height 7
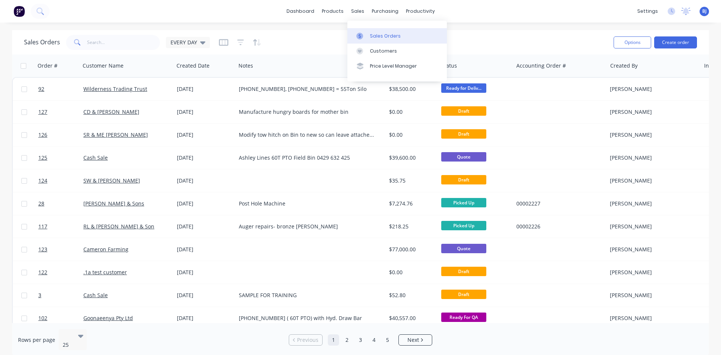
click at [368, 35] on link "Sales Orders" at bounding box center [396, 35] width 99 height 15
click at [363, 35] on div at bounding box center [361, 36] width 11 height 7
click at [358, 52] on icon at bounding box center [360, 51] width 4 height 3
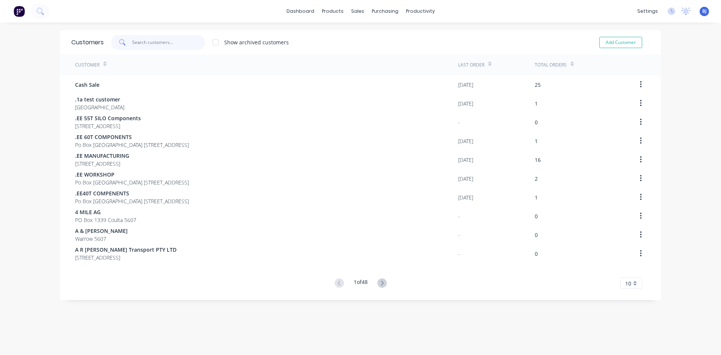
click at [145, 44] on input "text" at bounding box center [168, 42] width 73 height 15
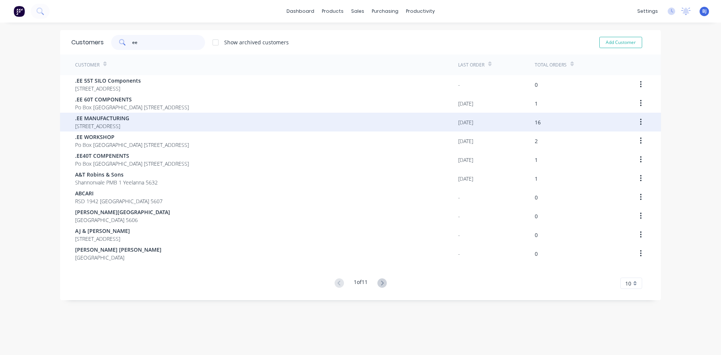
type input "ee"
click at [129, 126] on span "[STREET_ADDRESS]" at bounding box center [102, 126] width 54 height 8
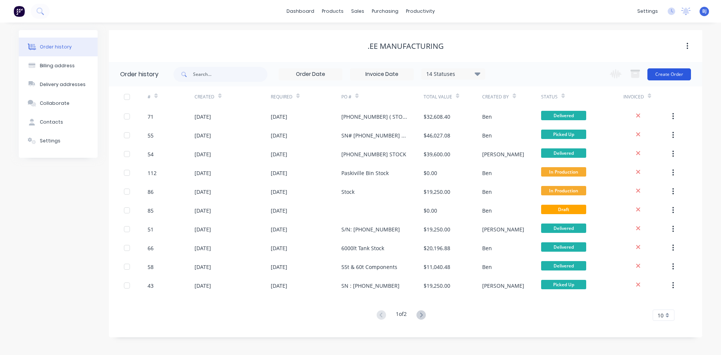
click at [664, 76] on button "Create Order" at bounding box center [669, 74] width 44 height 12
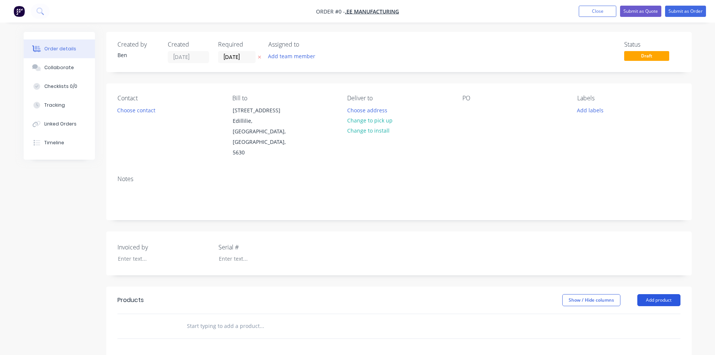
click at [663, 294] on button "Add product" at bounding box center [658, 300] width 43 height 12
click at [644, 313] on div "Product catalogue" at bounding box center [645, 318] width 58 height 11
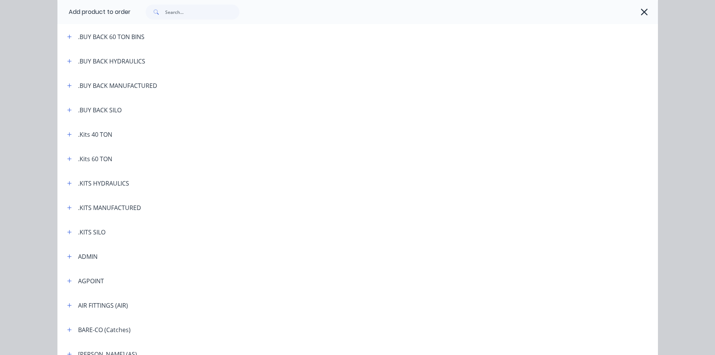
scroll to position [150, 0]
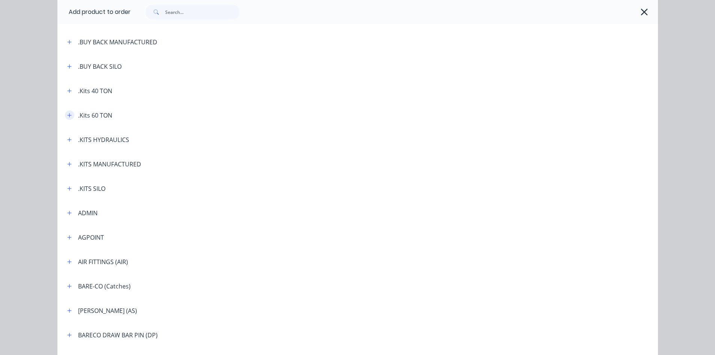
click at [68, 116] on icon "button" at bounding box center [69, 115] width 5 height 5
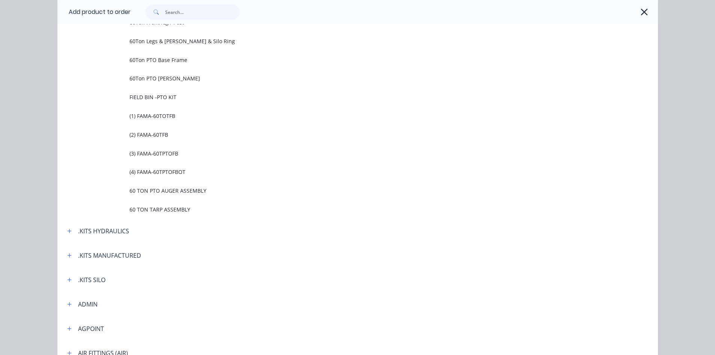
scroll to position [563, 0]
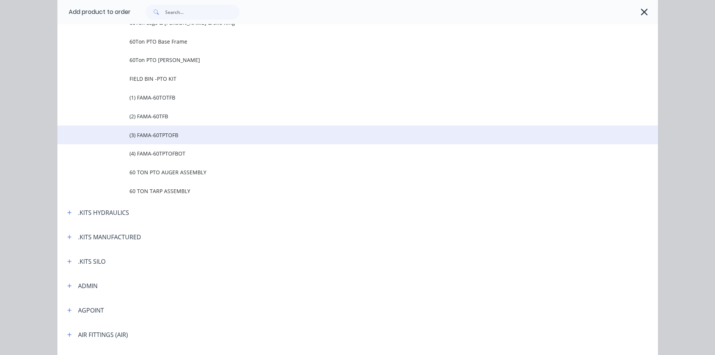
click at [179, 133] on span "(3) FAMA-60TPTOFB" at bounding box center [341, 135] width 423 height 8
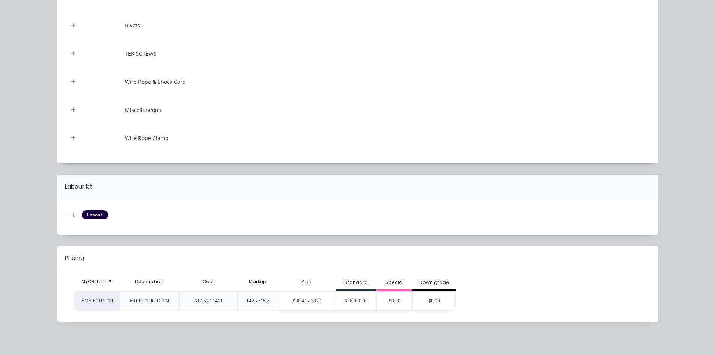
scroll to position [148, 0]
click at [445, 301] on div "$0.00" at bounding box center [434, 300] width 42 height 19
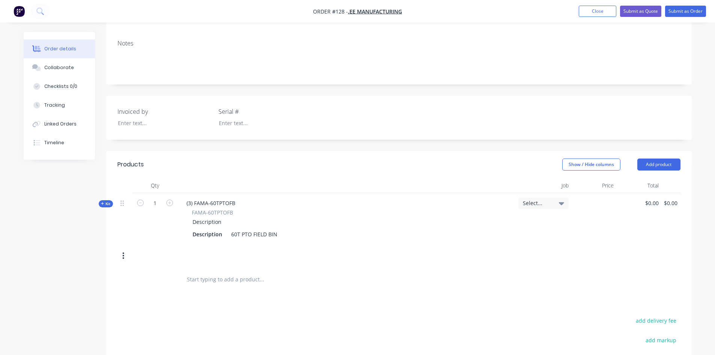
scroll to position [25, 0]
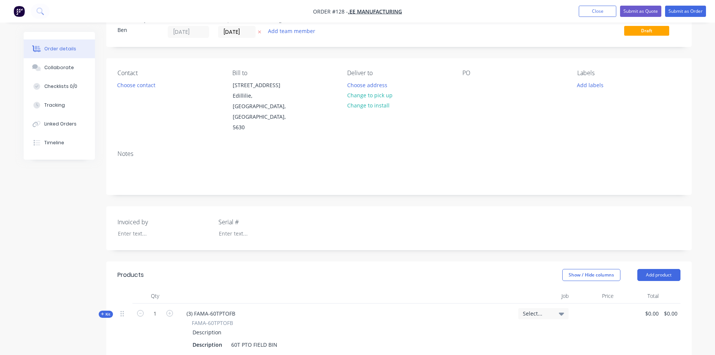
click at [117, 147] on div "Notes" at bounding box center [399, 169] width 586 height 50
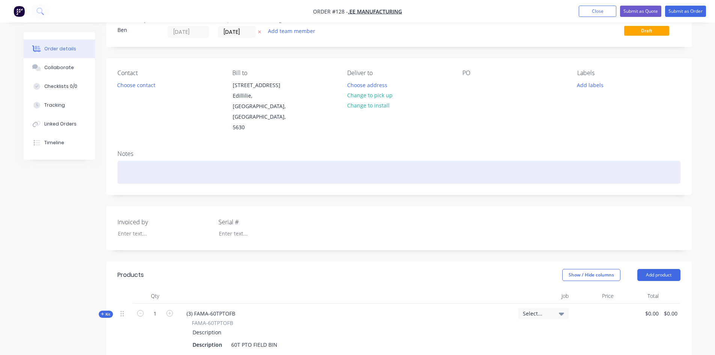
click at [119, 161] on div at bounding box center [398, 172] width 563 height 23
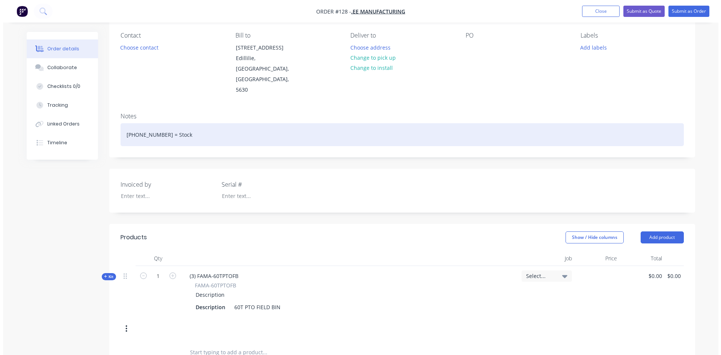
scroll to position [0, 0]
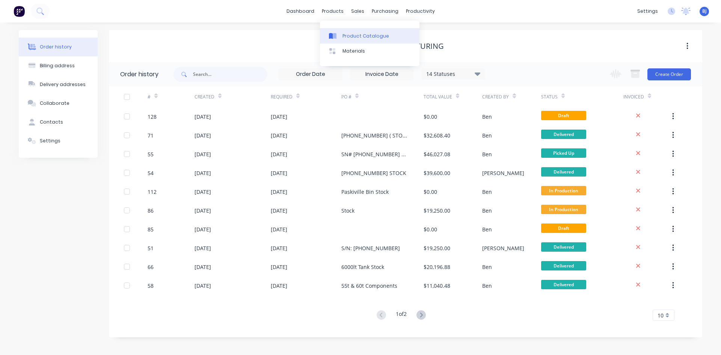
click at [338, 38] on div at bounding box center [334, 36] width 11 height 7
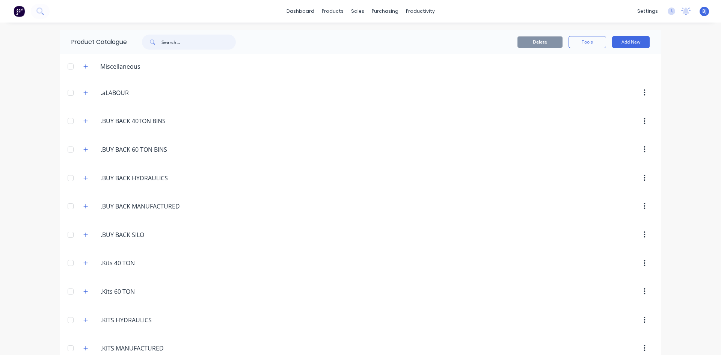
click at [172, 43] on input "text" at bounding box center [198, 42] width 74 height 15
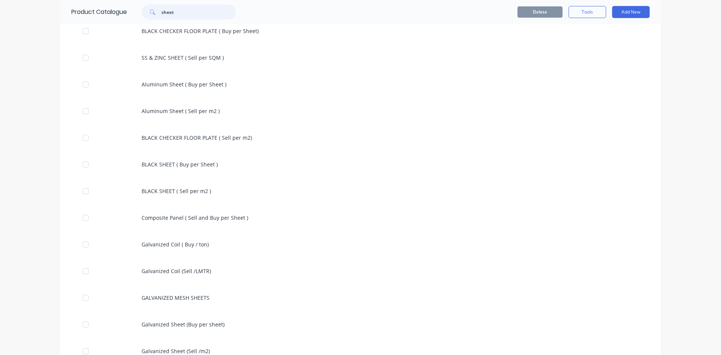
scroll to position [137, 0]
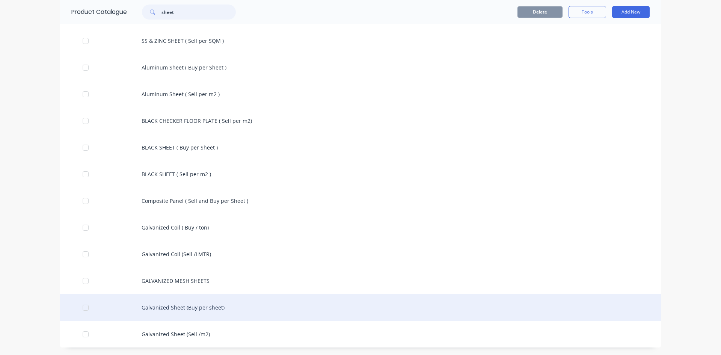
type input "sheet"
click at [181, 309] on div "Galvanized Sheet (Buy per sheet)" at bounding box center [360, 307] width 601 height 27
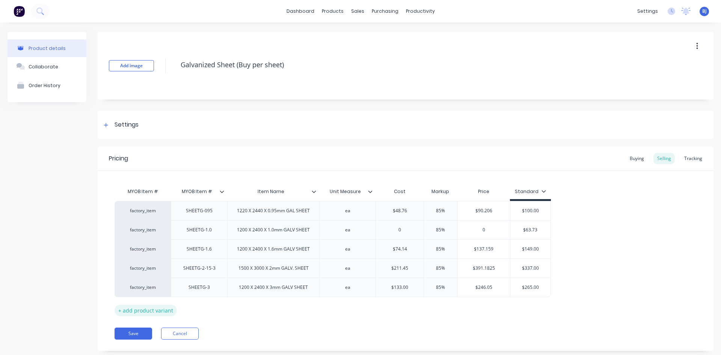
click at [156, 311] on div "+ add product variant" at bounding box center [145, 310] width 62 height 12
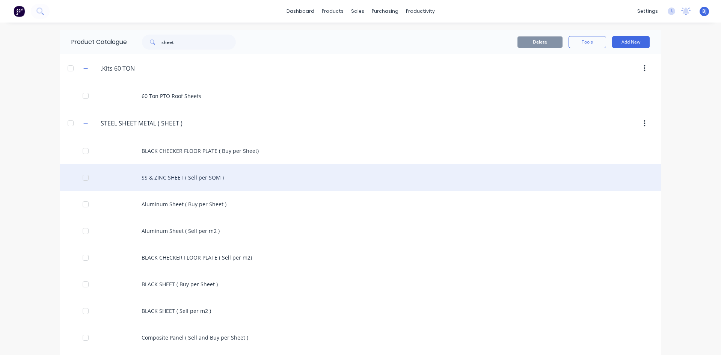
click at [193, 176] on div "SS & ZINC SHEET ( Sell per SQM )" at bounding box center [360, 177] width 601 height 27
